Goal: Entertainment & Leisure: Consume media (video, audio)

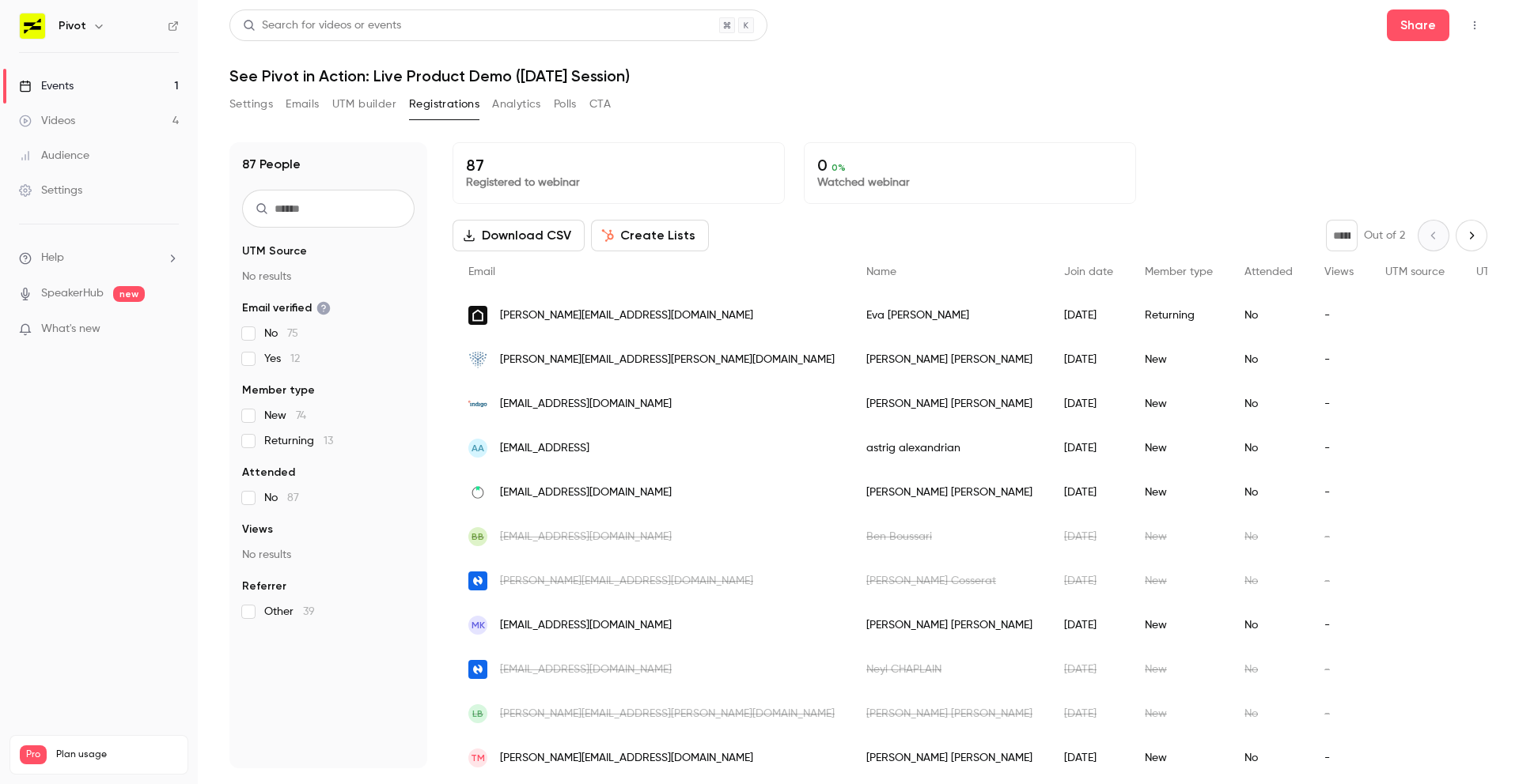
scroll to position [1738, 0]
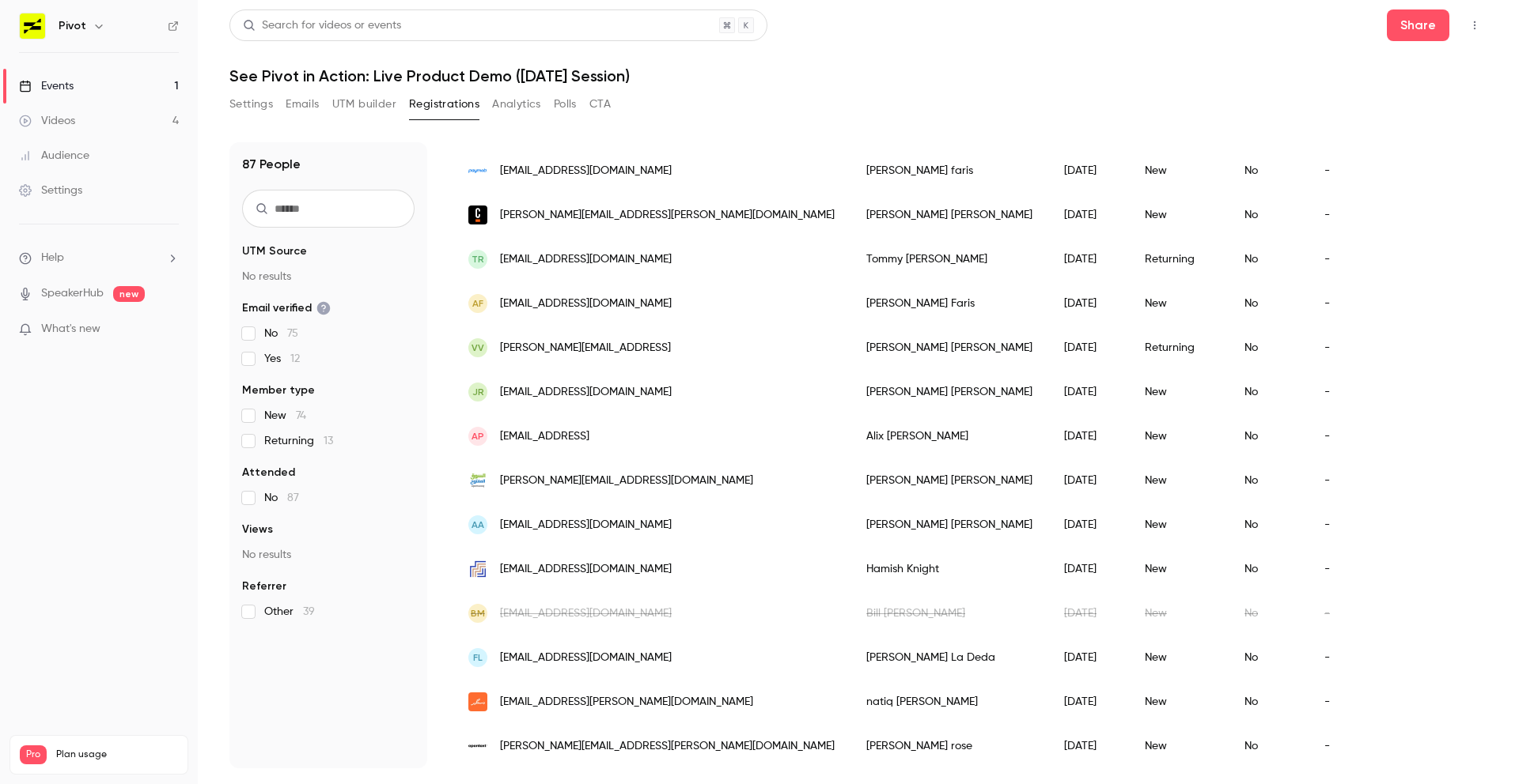
click at [150, 111] on link "Videos 4" at bounding box center [99, 121] width 198 height 35
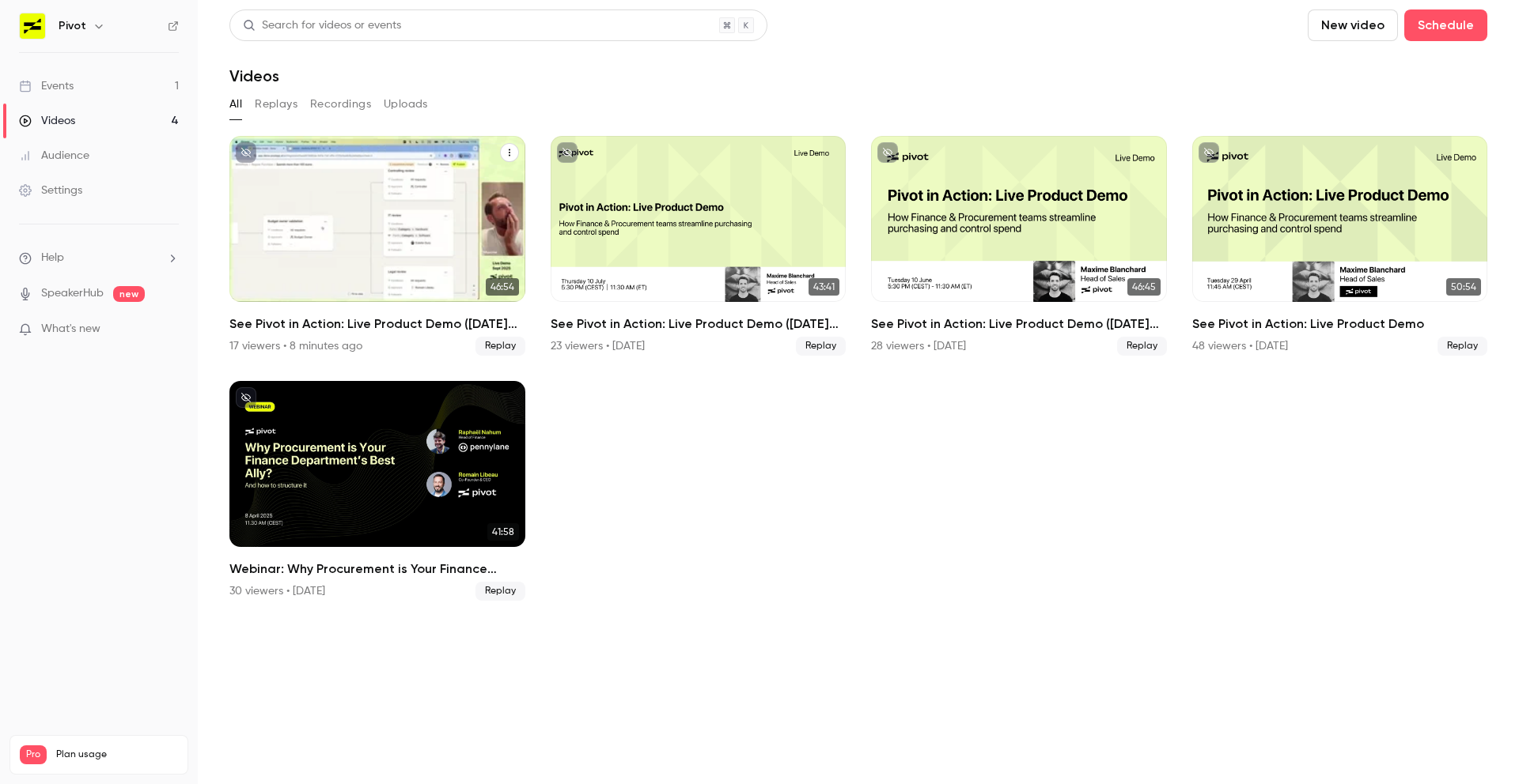
click at [498, 150] on div "See Pivot in Action: Live Product Demo (September 2025 Session)" at bounding box center [378, 219] width 296 height 166
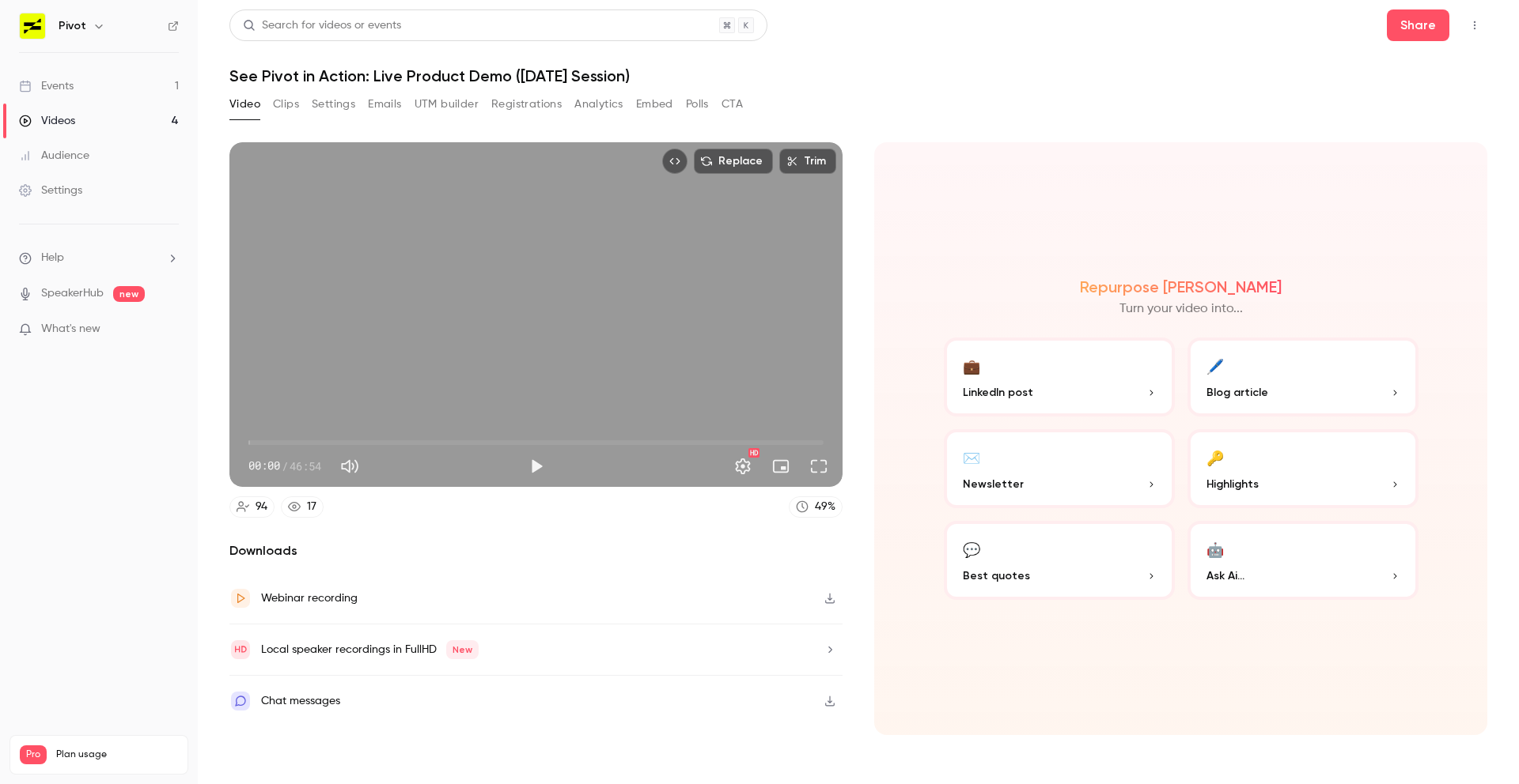
click at [1477, 29] on icon "Top Bar Actions" at bounding box center [1474, 25] width 12 height 11
click at [1195, 70] on div at bounding box center [760, 392] width 1519 height 784
click at [1443, 18] on button "Share" at bounding box center [1418, 25] width 62 height 32
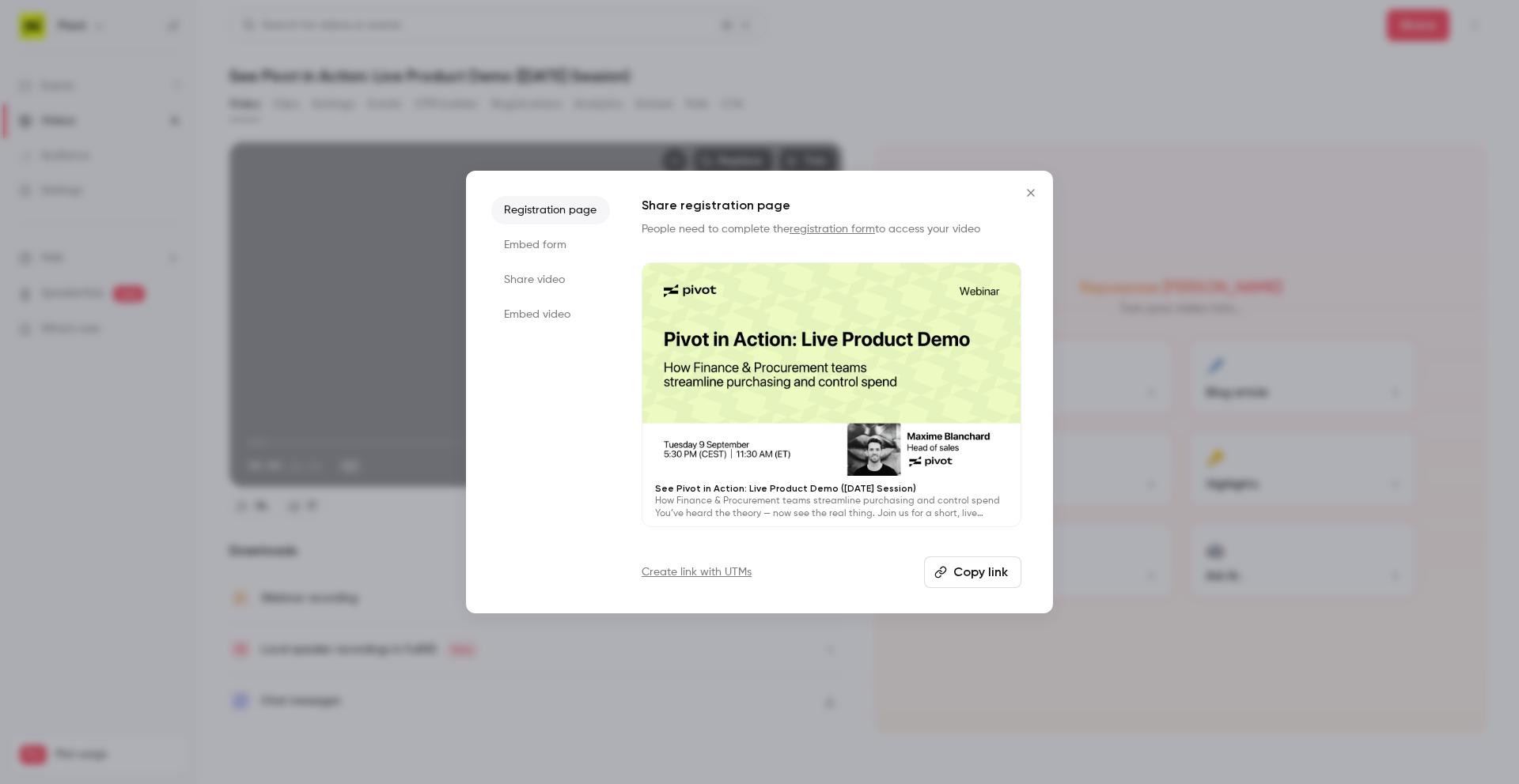
click at [1038, 195] on icon "Close" at bounding box center [1031, 192] width 19 height 12
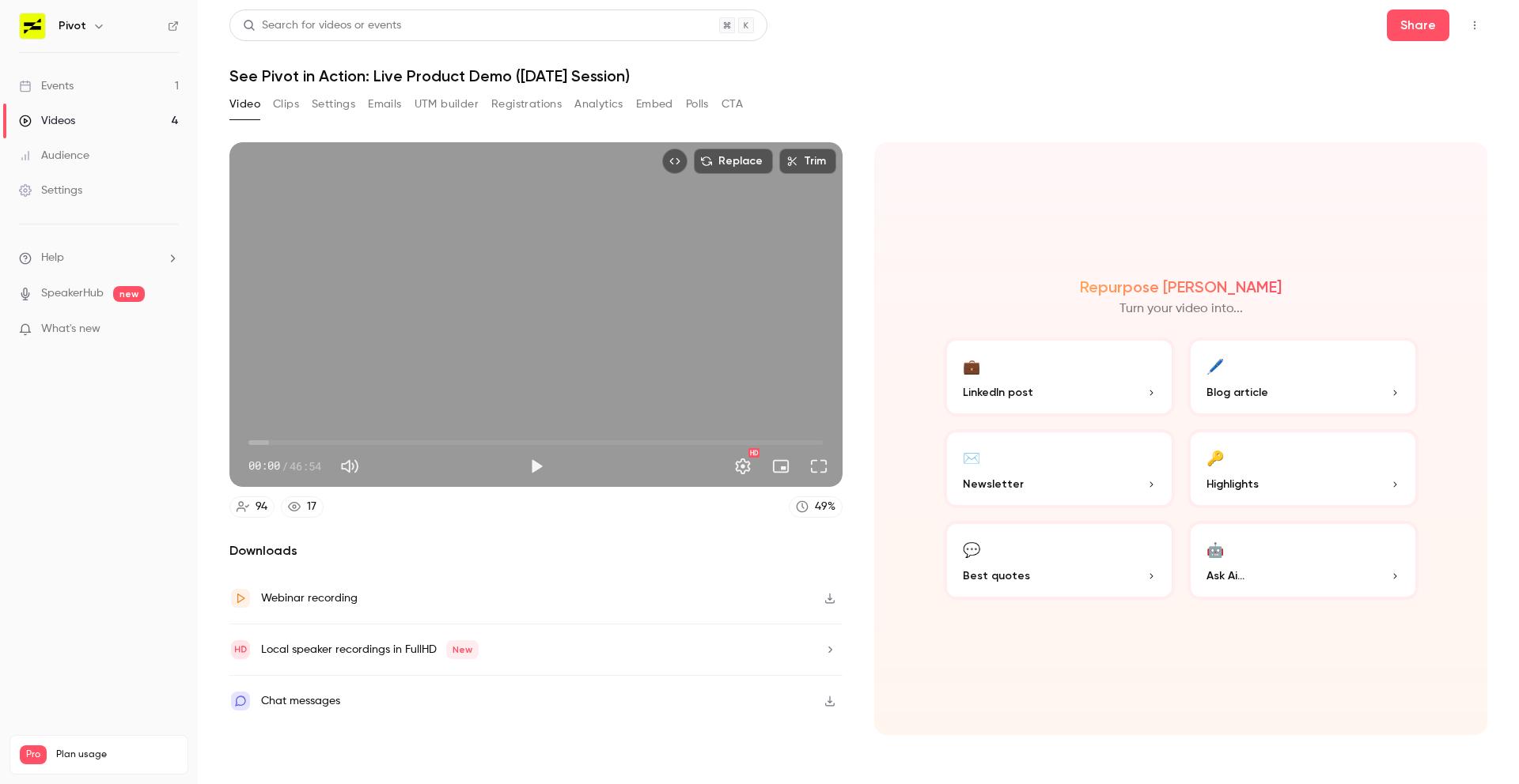
click at [827, 594] on icon "button" at bounding box center [829, 598] width 12 height 11
